Goal: Check status

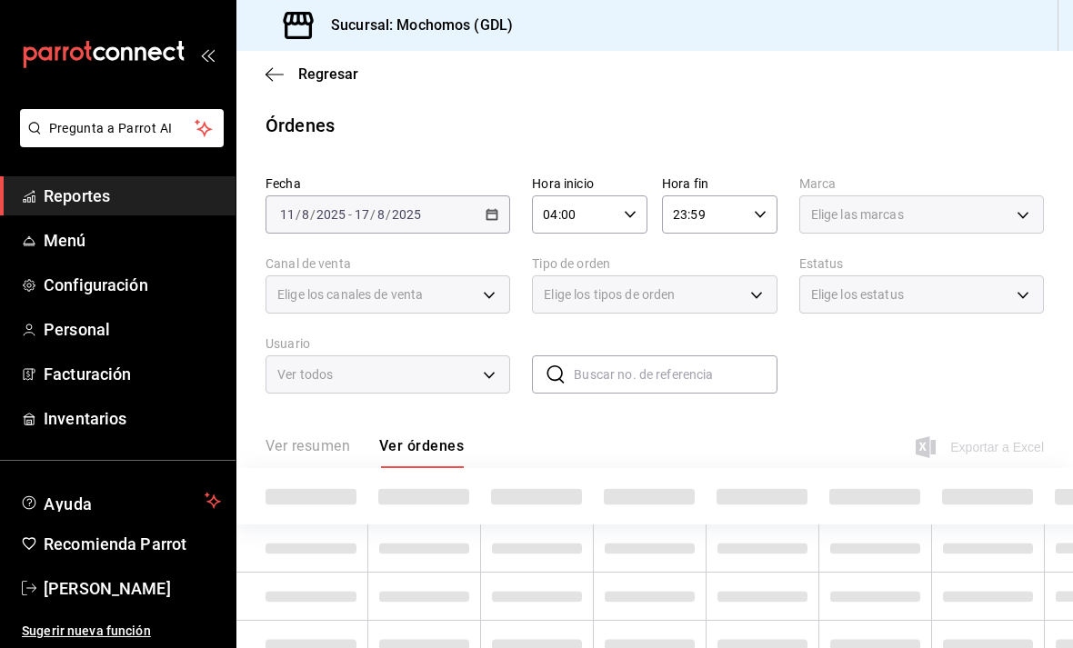
type input "9cac9703-0c5a-4d8b-addd-5b6b571d65b9"
type input "PARROT,UBER_EATS,RAPPI,DIDI_FOOD,ONLINE"
type input "c3d0baef-30c0-4718-9d76-caab43e27316,13c4cc4a-99d2-42c0-ba96-c3de8c08c13d,7b791…"
type input "DENIED,FINISHED,CANCELED,OPEN,VOIDED,CREATED,PAID,ACCEPTED"
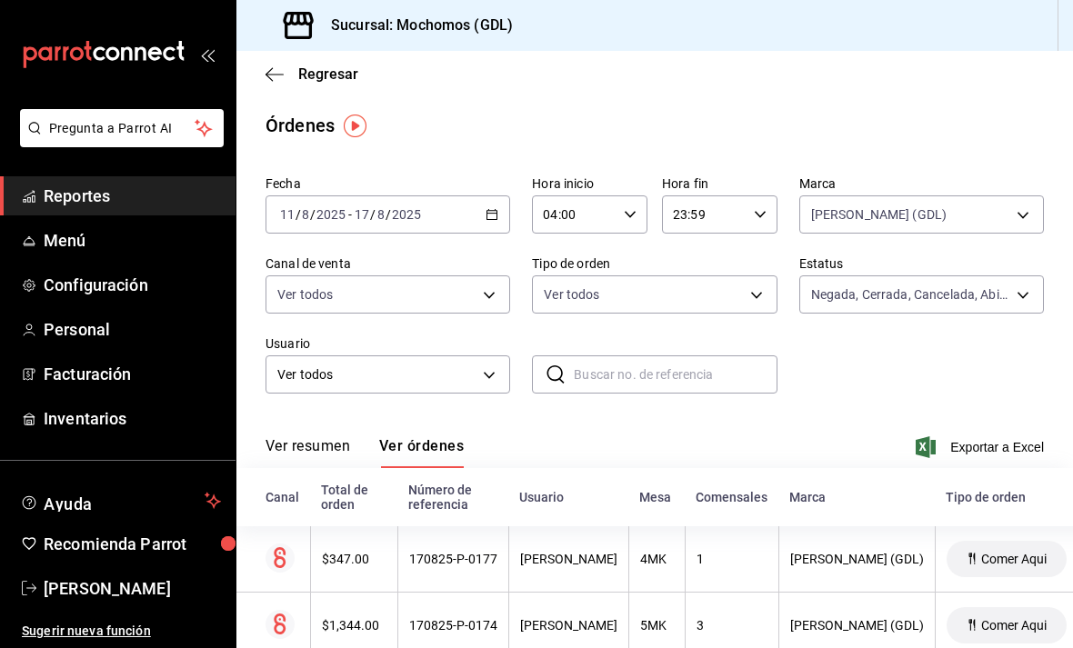
click at [441, 214] on div "[DATE] [DATE] - [DATE] [DATE]" at bounding box center [387, 214] width 245 height 38
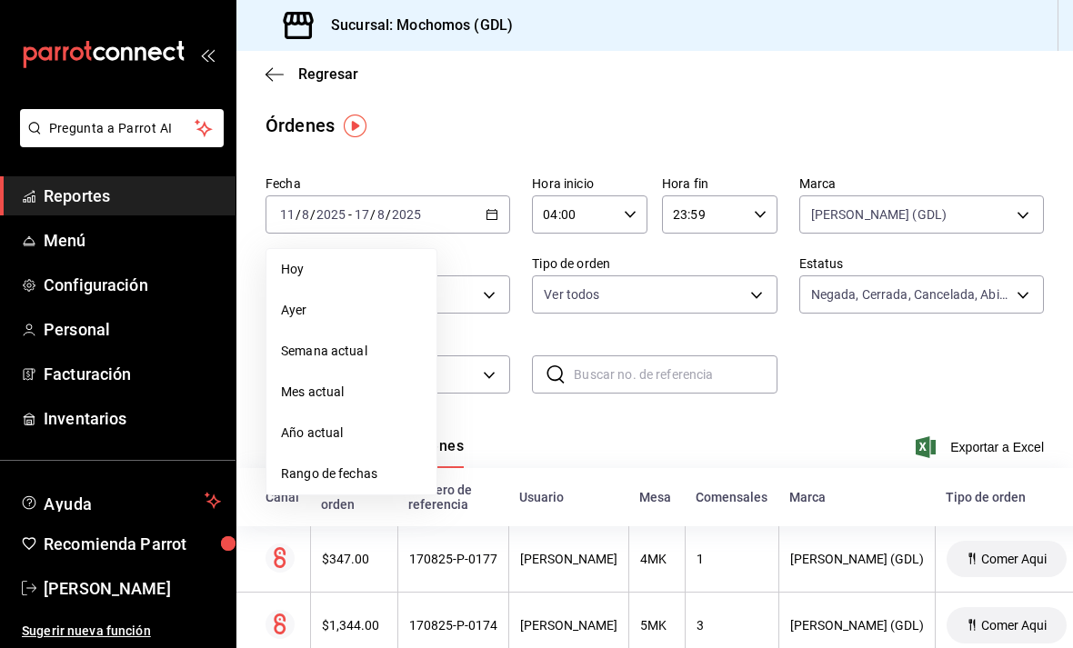
click at [721, 460] on div "Ver resumen Ver órdenes Exportar a Excel" at bounding box center [654, 441] width 778 height 53
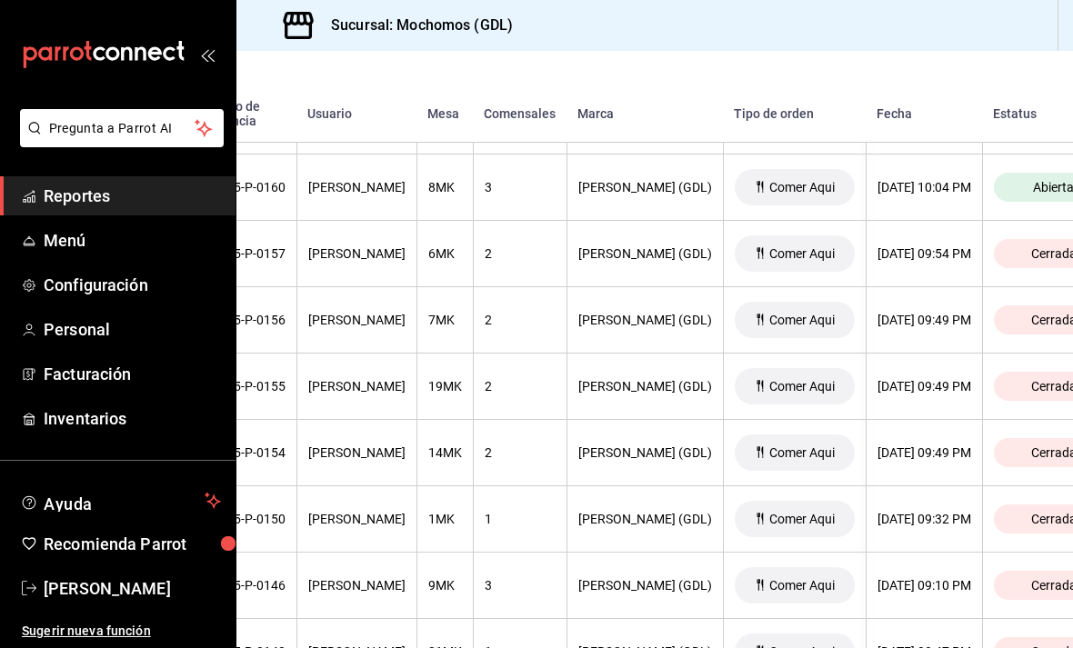
scroll to position [1003, 213]
click at [543, 305] on th "2" at bounding box center [519, 320] width 94 height 66
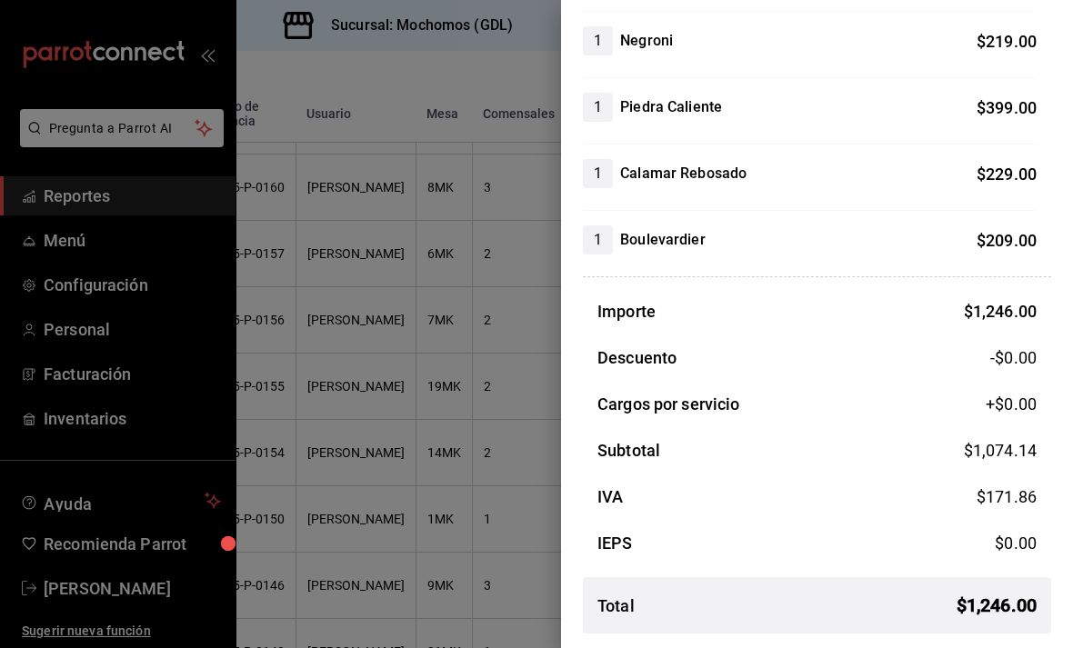
scroll to position [255, 0]
click at [463, 405] on div at bounding box center [536, 324] width 1073 height 648
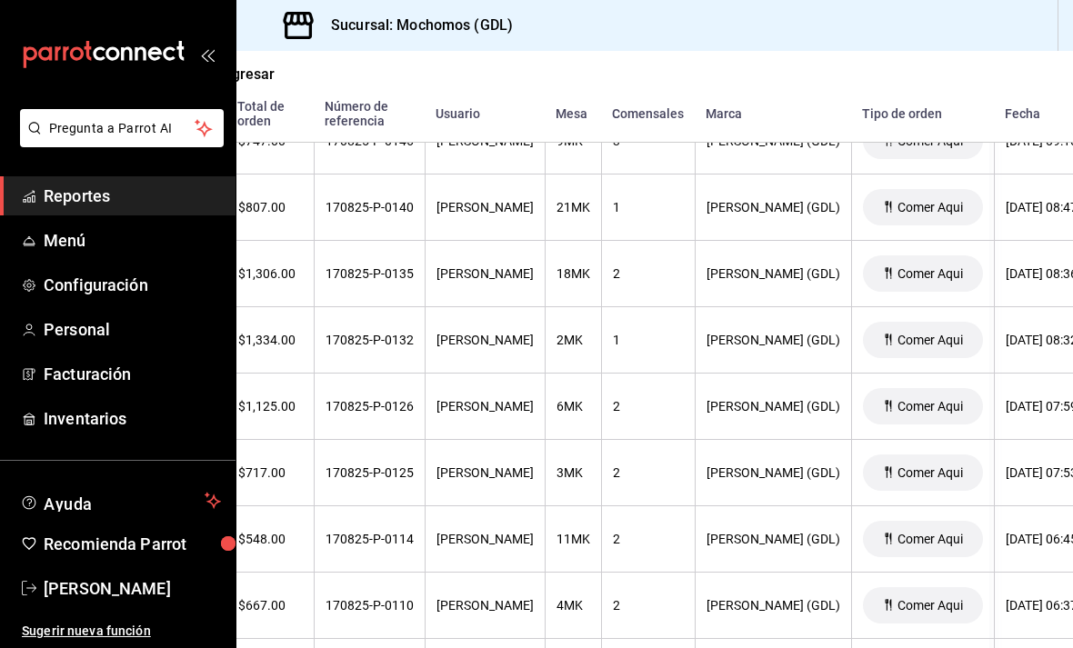
scroll to position [1460, 86]
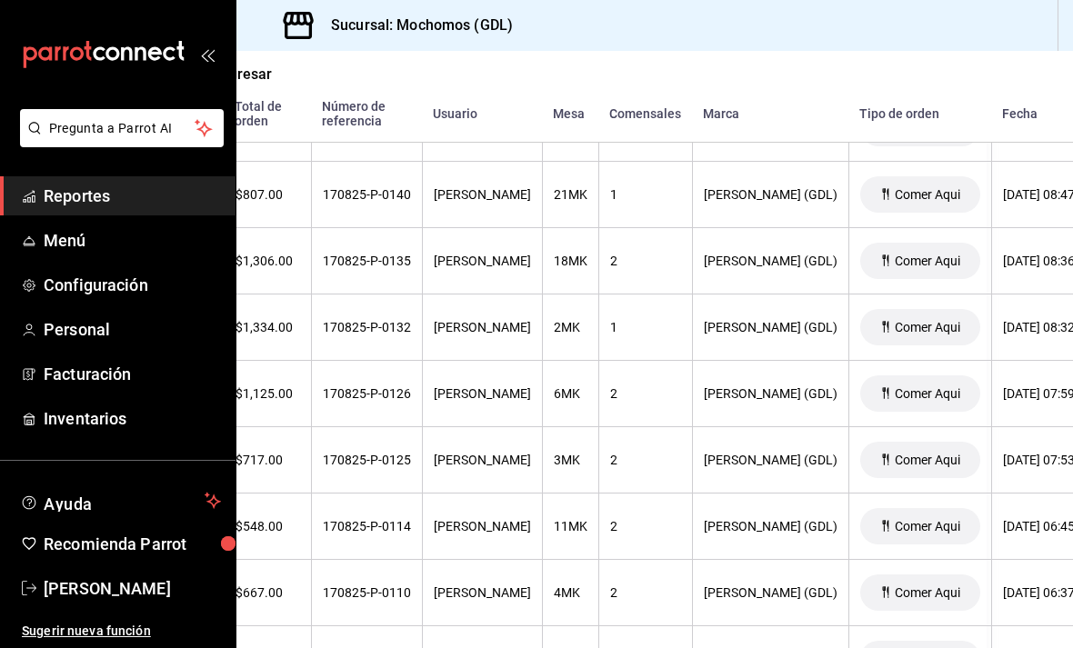
click at [609, 275] on th "2" at bounding box center [645, 261] width 94 height 66
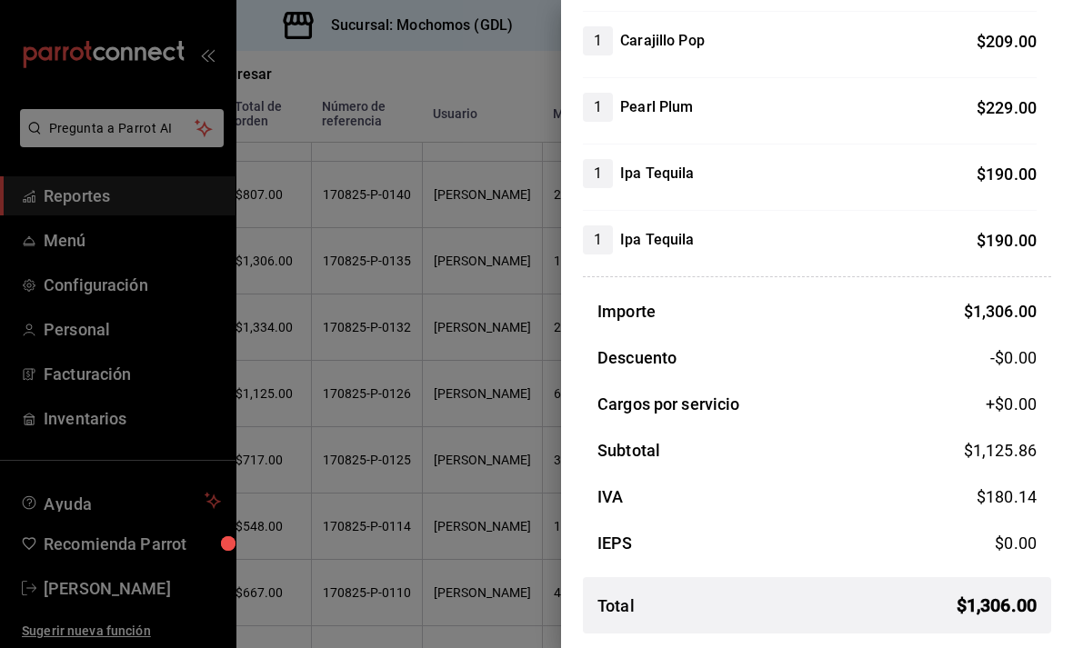
scroll to position [321, 0]
